Goal: Find specific page/section: Find specific page/section

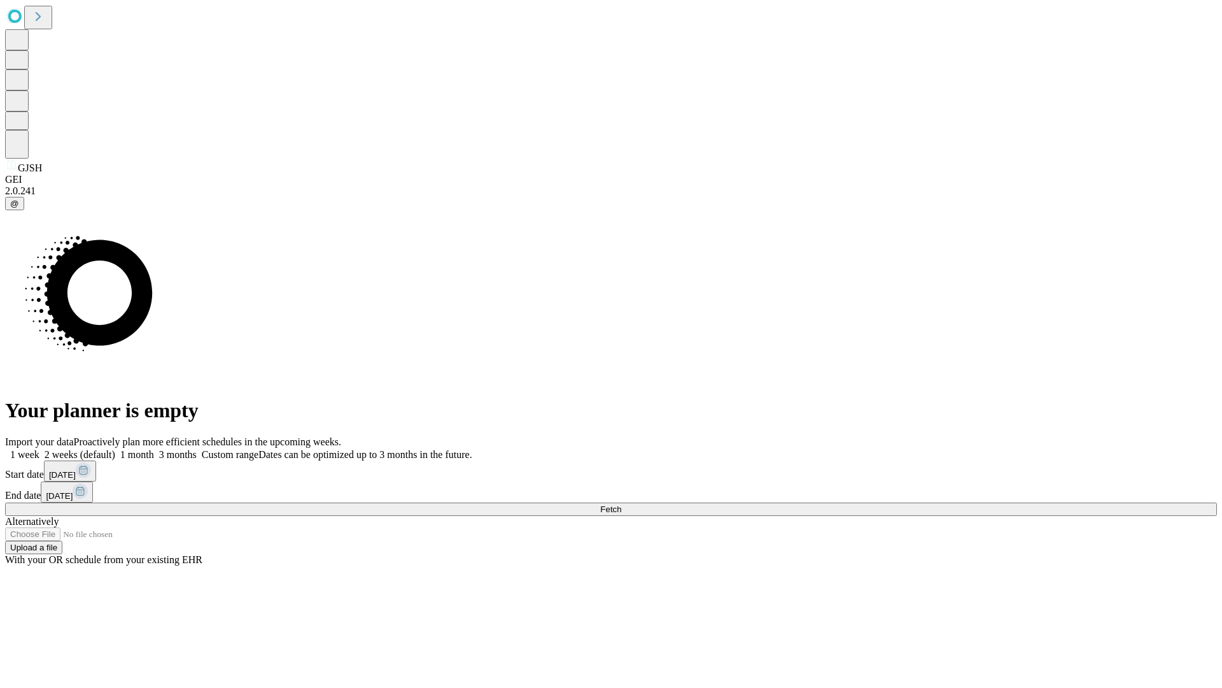
click at [621, 504] on span "Fetch" at bounding box center [610, 509] width 21 height 10
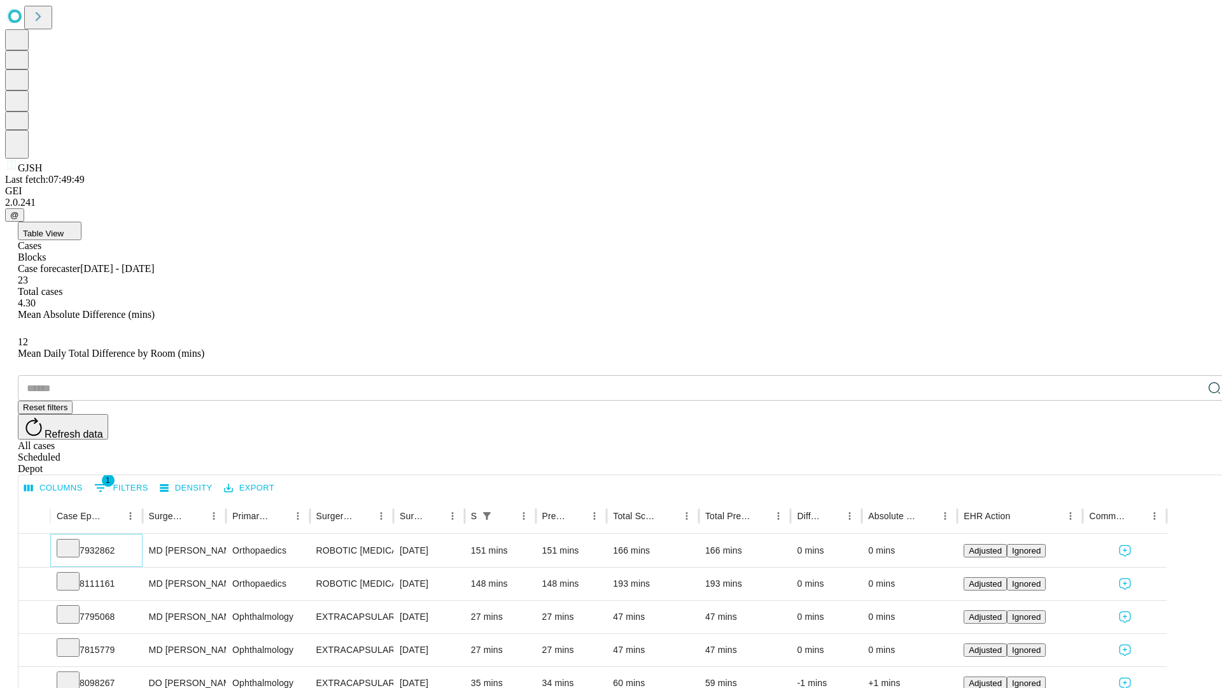
click at [74, 541] on icon at bounding box center [68, 547] width 13 height 13
